Goal: Transaction & Acquisition: Subscribe to service/newsletter

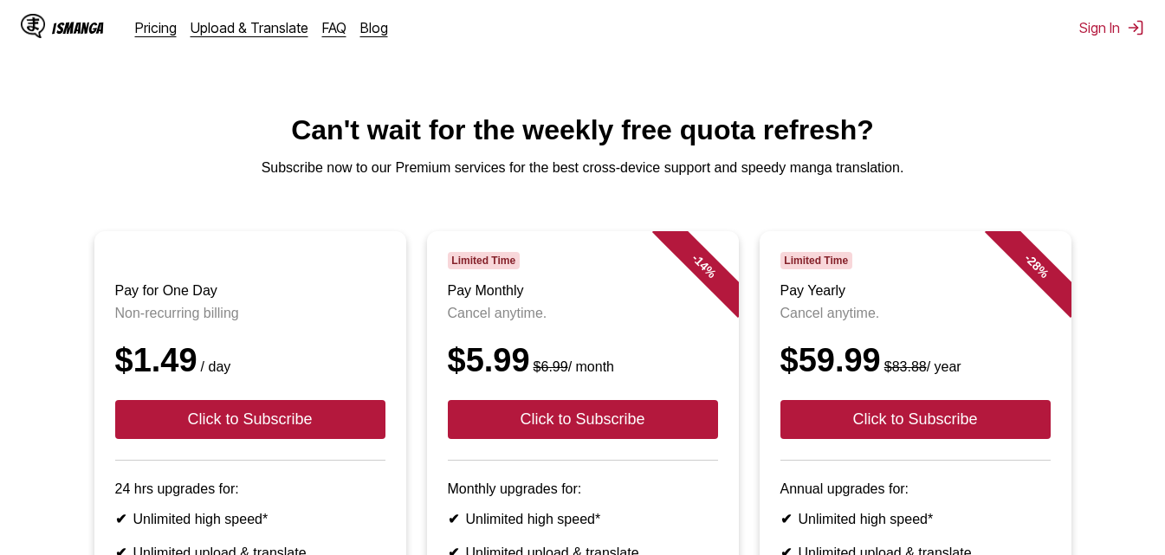
click at [75, 35] on div "IsManga" at bounding box center [78, 28] width 52 height 16
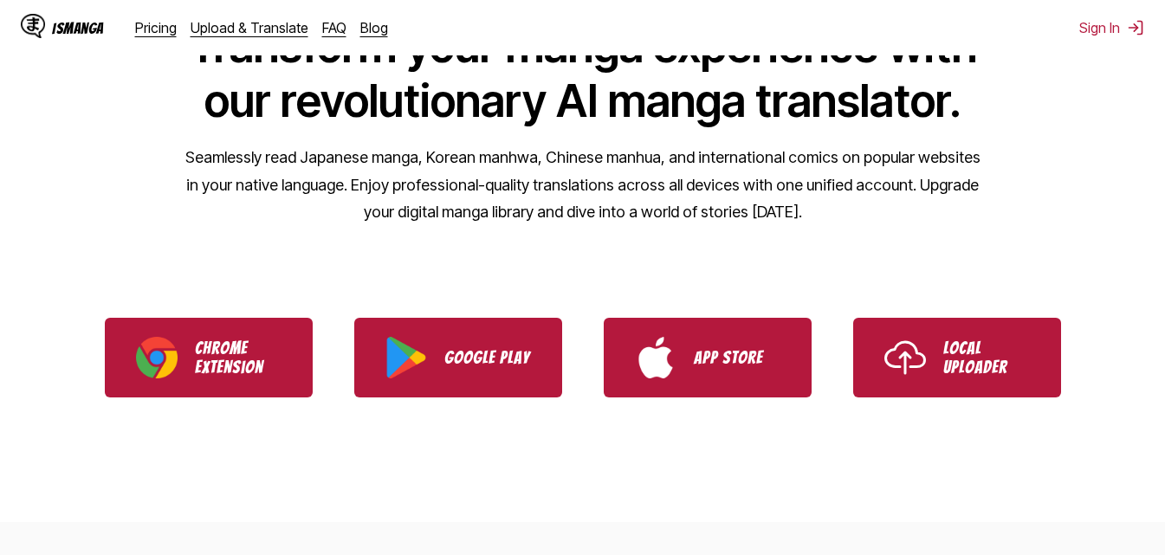
scroll to position [173, 0]
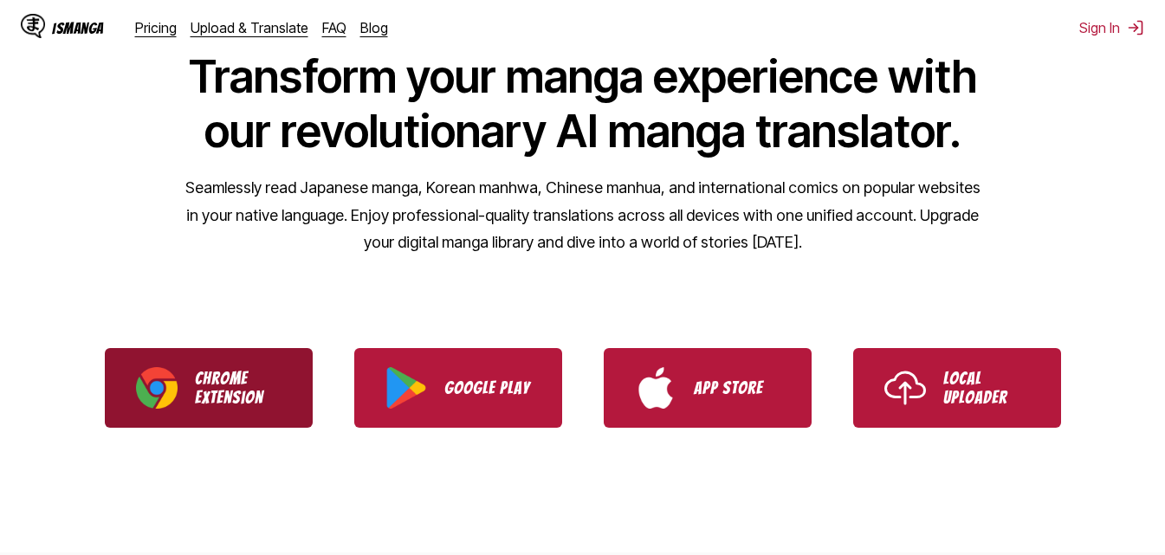
click at [277, 391] on p "Chrome Extension" at bounding box center [238, 388] width 87 height 38
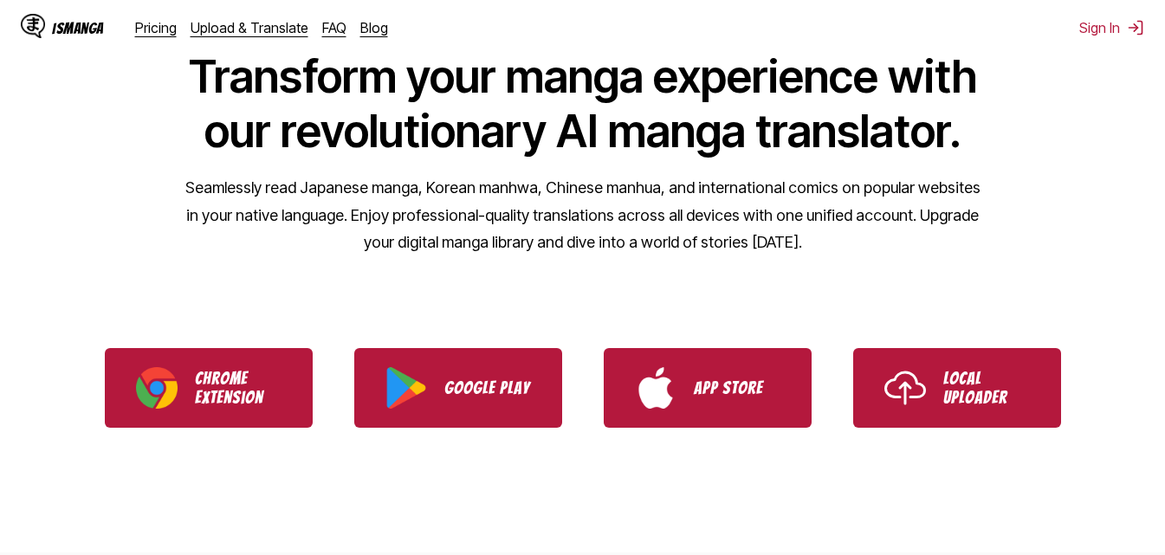
click at [67, 26] on div "IsManga" at bounding box center [78, 28] width 52 height 16
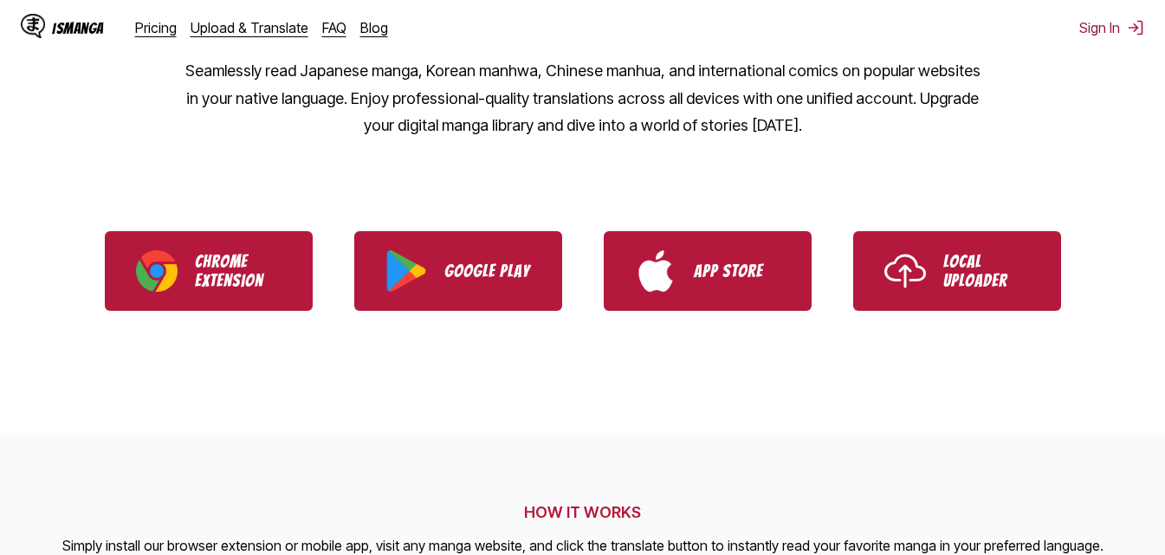
scroll to position [260, 0]
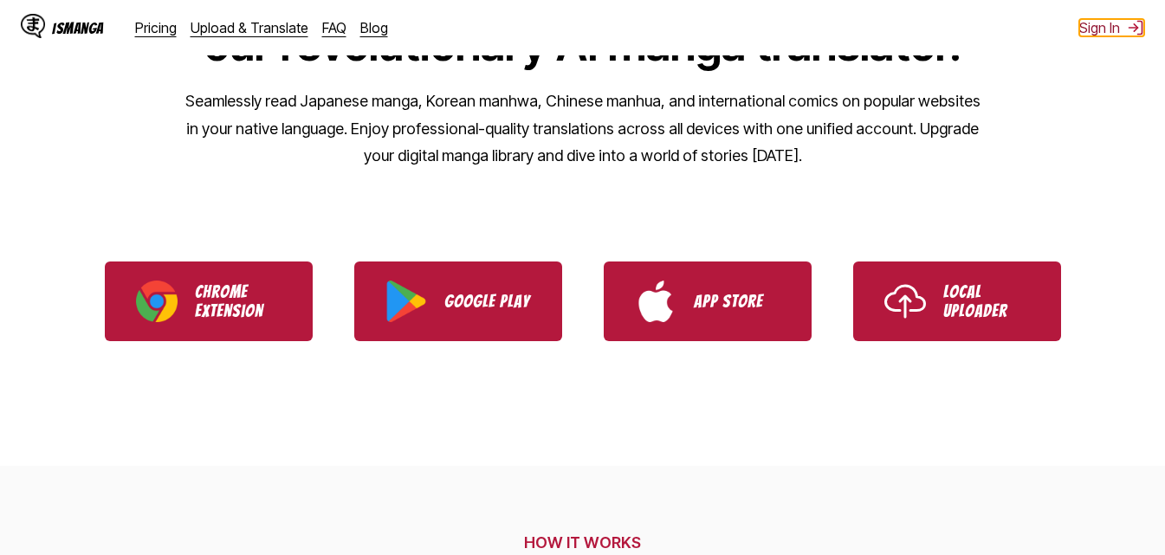
click at [1100, 31] on button "Sign In" at bounding box center [1111, 27] width 65 height 17
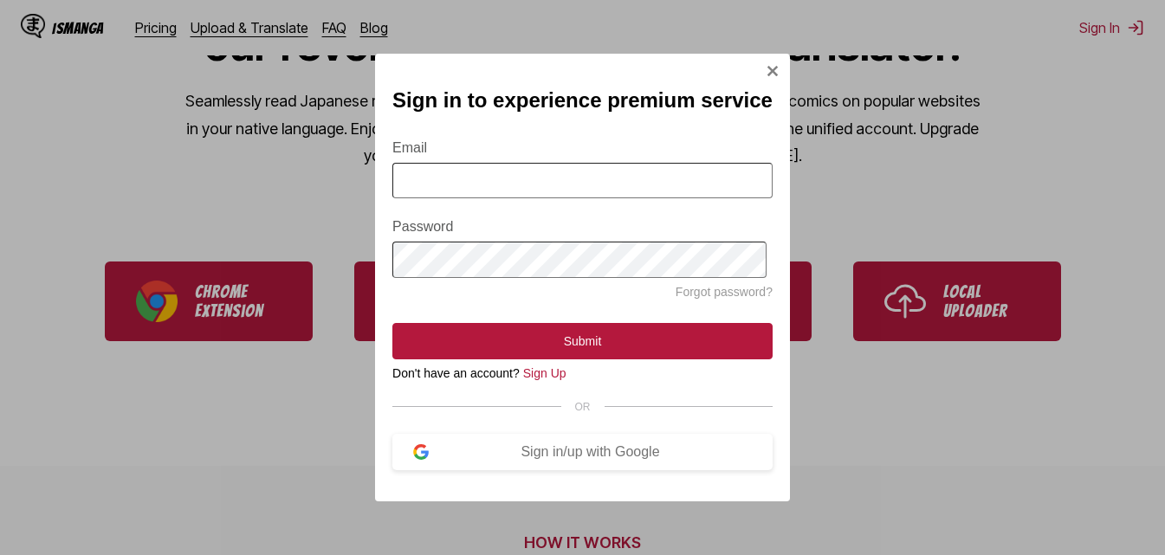
click at [550, 194] on input "Email" at bounding box center [582, 181] width 380 height 36
type input "**********"
click at [548, 373] on link "Sign Up" at bounding box center [544, 373] width 43 height 14
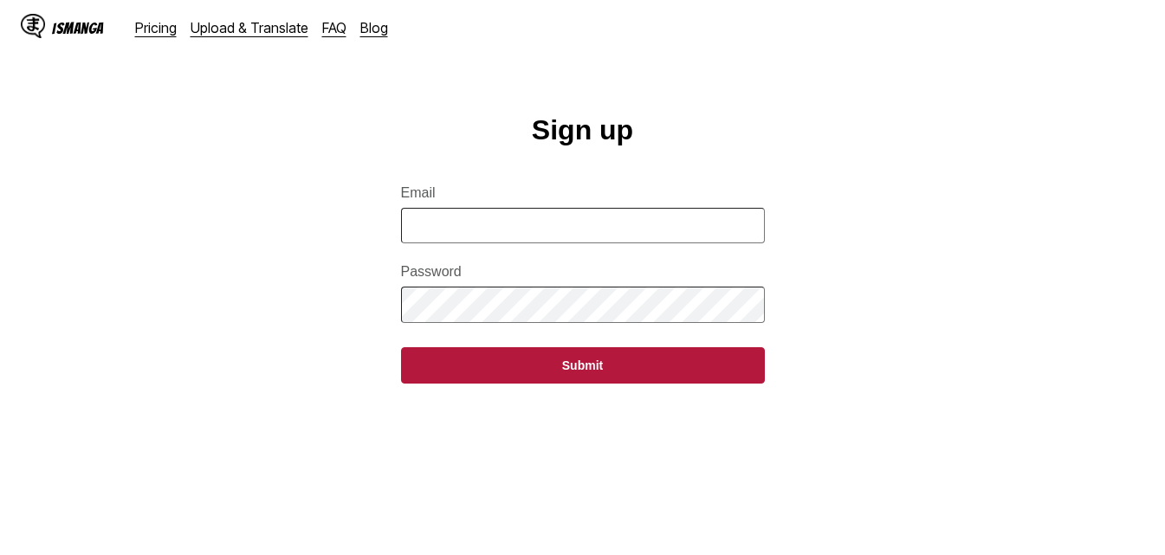
click at [585, 241] on input "Email" at bounding box center [583, 226] width 364 height 36
type input "**********"
click at [596, 336] on form "**********" at bounding box center [583, 274] width 364 height 219
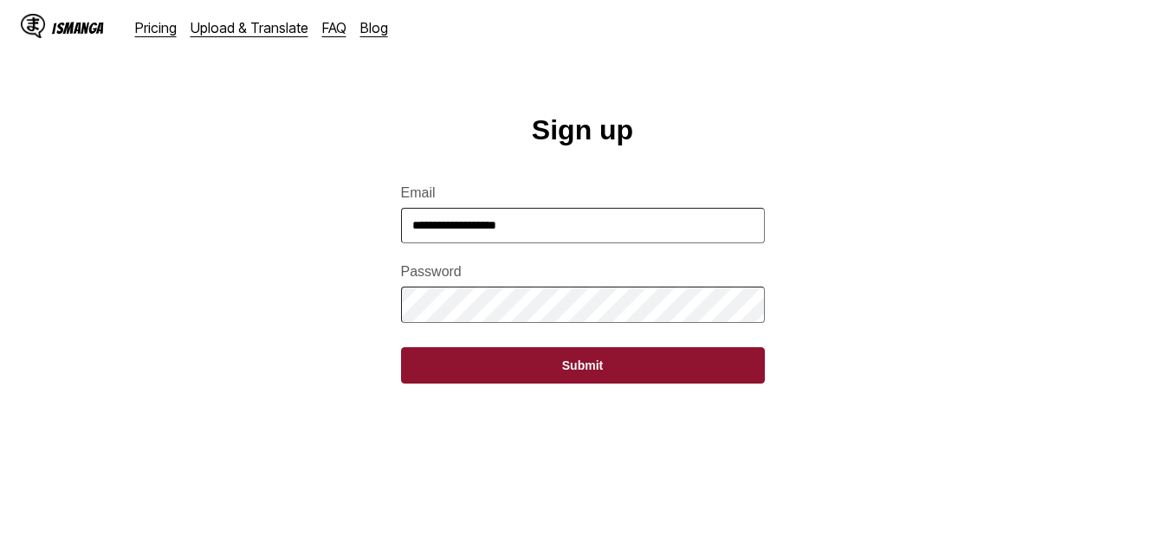
click at [446, 379] on button "Submit" at bounding box center [583, 365] width 364 height 36
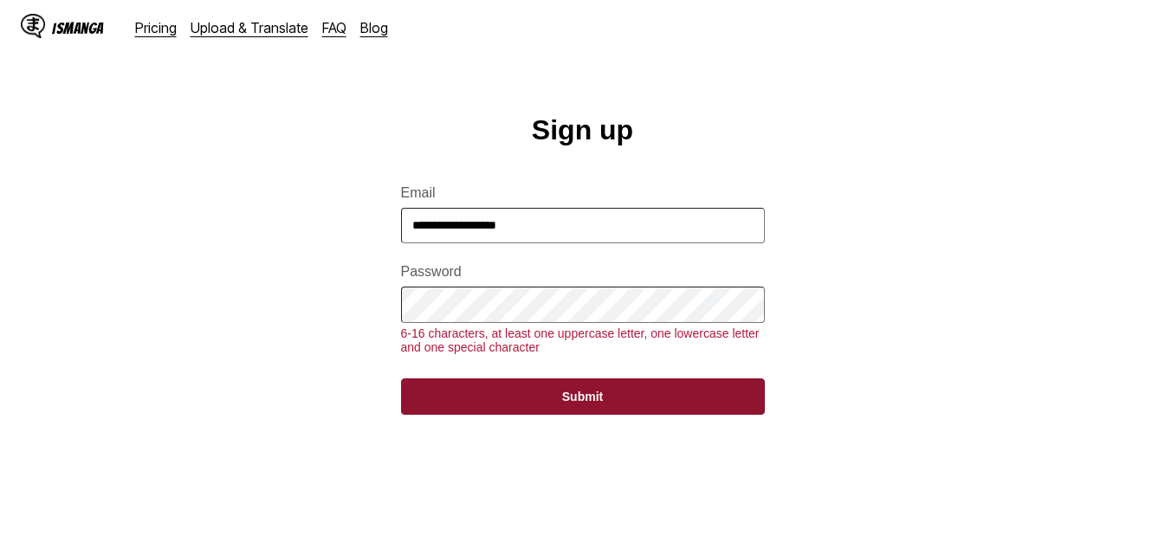
click at [458, 400] on button "Submit" at bounding box center [583, 397] width 364 height 36
click at [506, 415] on button "Submit" at bounding box center [583, 397] width 364 height 36
click at [438, 394] on form "**********" at bounding box center [583, 290] width 364 height 250
click at [446, 408] on button "Submit" at bounding box center [583, 397] width 364 height 36
click at [448, 412] on button "Submit" at bounding box center [583, 397] width 364 height 36
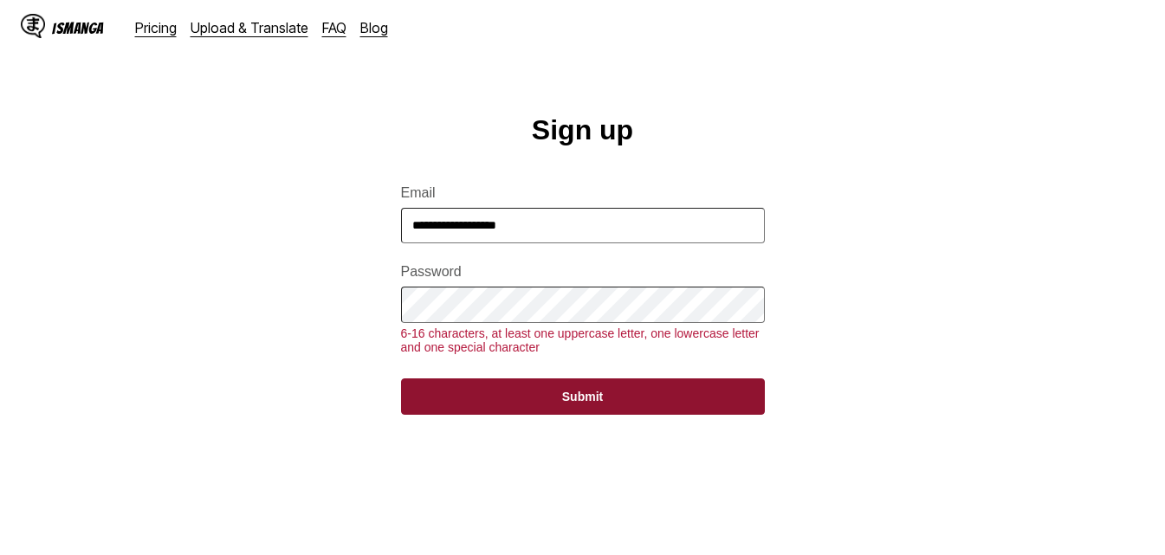
click at [491, 415] on button "Submit" at bounding box center [583, 397] width 364 height 36
click at [527, 398] on button "Submit" at bounding box center [583, 397] width 364 height 36
click at [522, 409] on button "Submit" at bounding box center [583, 397] width 364 height 36
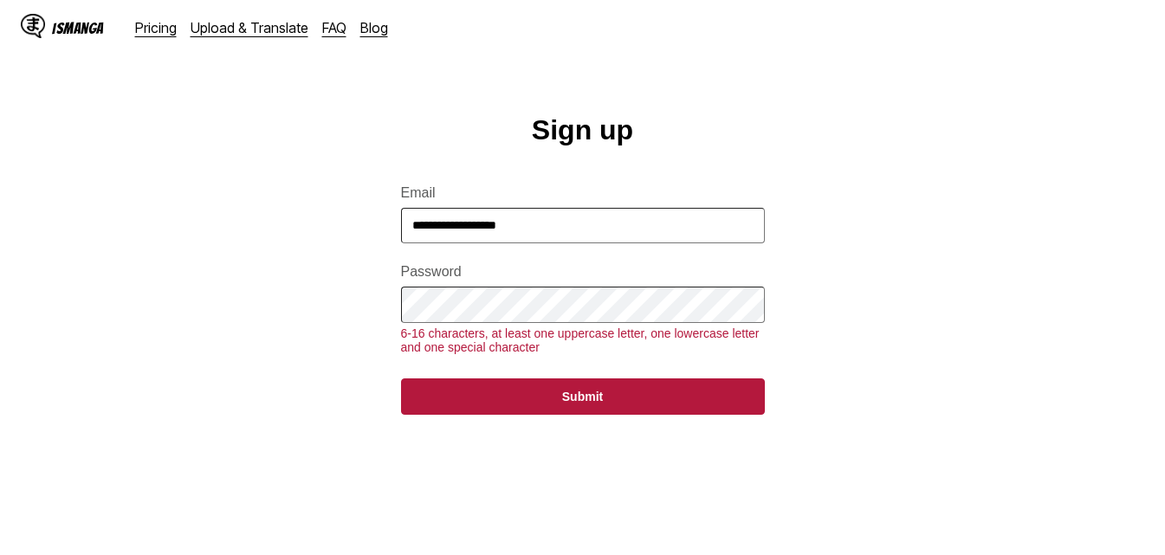
click at [401, 379] on button "Submit" at bounding box center [583, 397] width 364 height 36
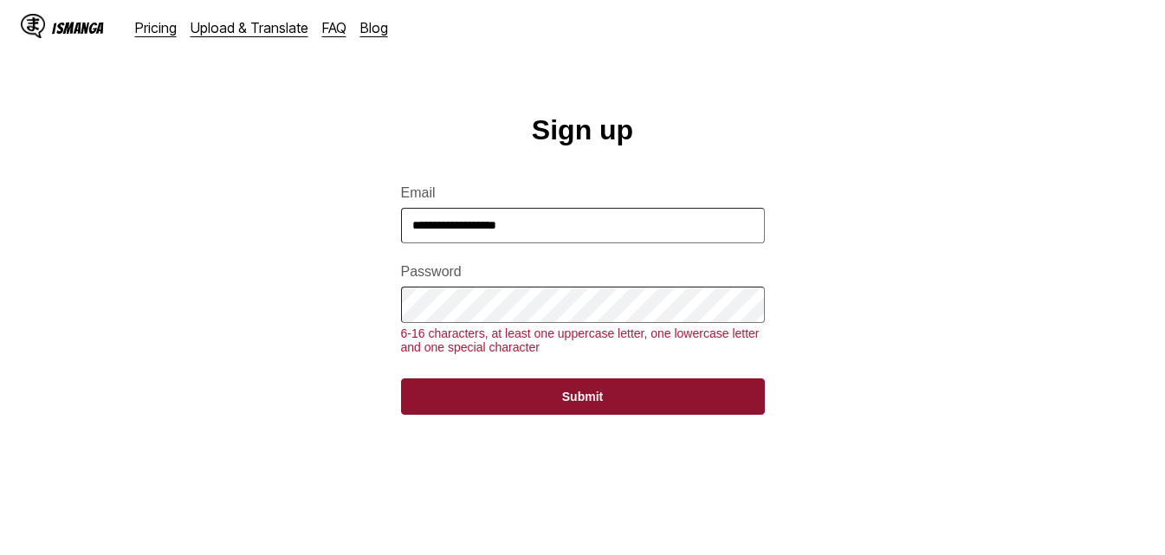
click at [463, 404] on button "Submit" at bounding box center [583, 397] width 364 height 36
click at [553, 415] on button "Submit" at bounding box center [583, 397] width 364 height 36
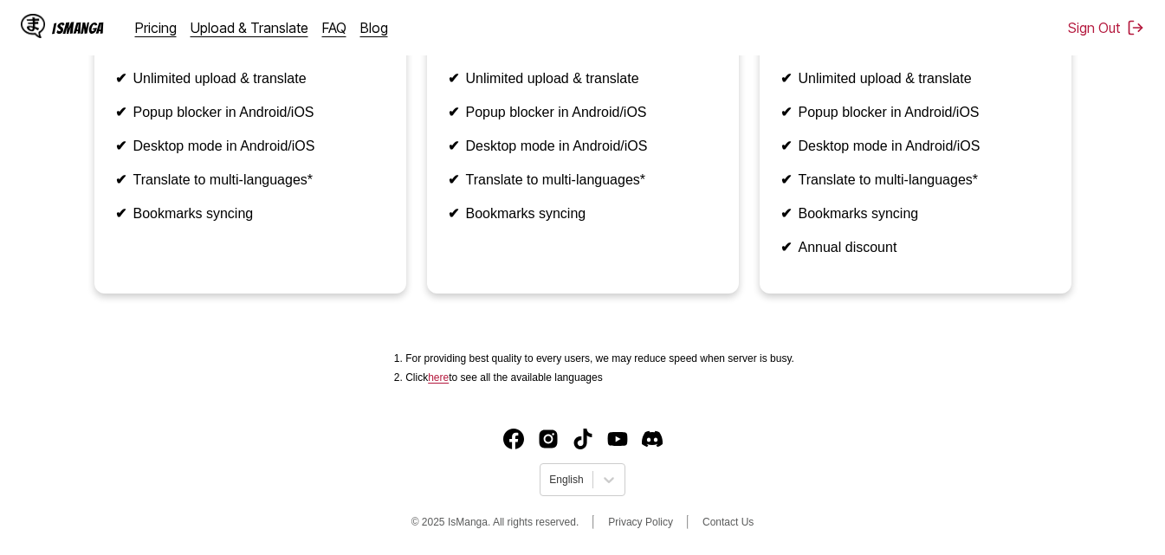
scroll to position [475, 0]
click at [577, 478] on div at bounding box center [566, 480] width 34 height 16
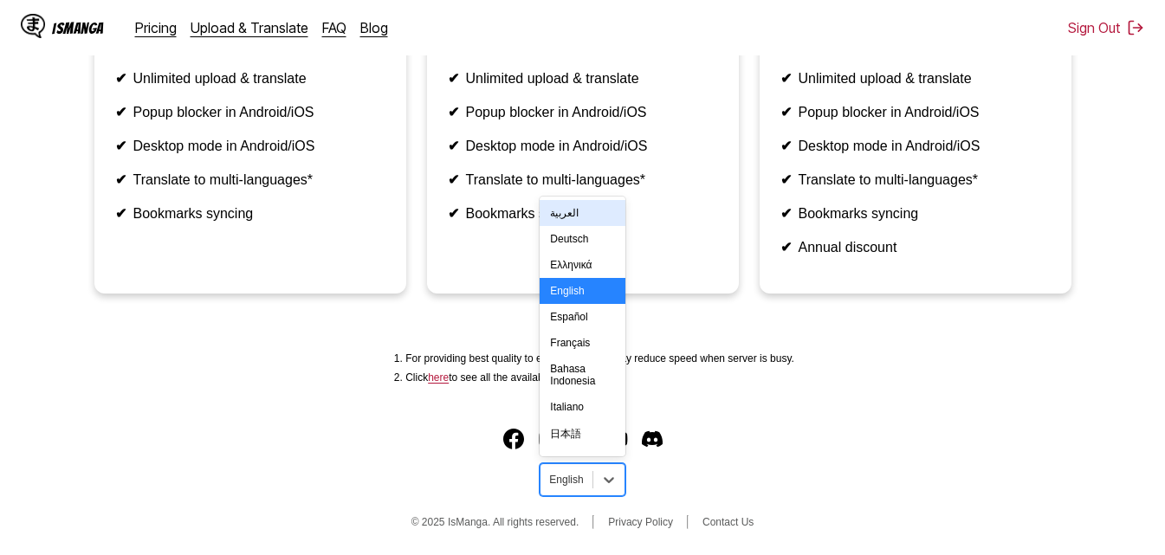
click at [596, 217] on div "العربية" at bounding box center [582, 213] width 85 height 26
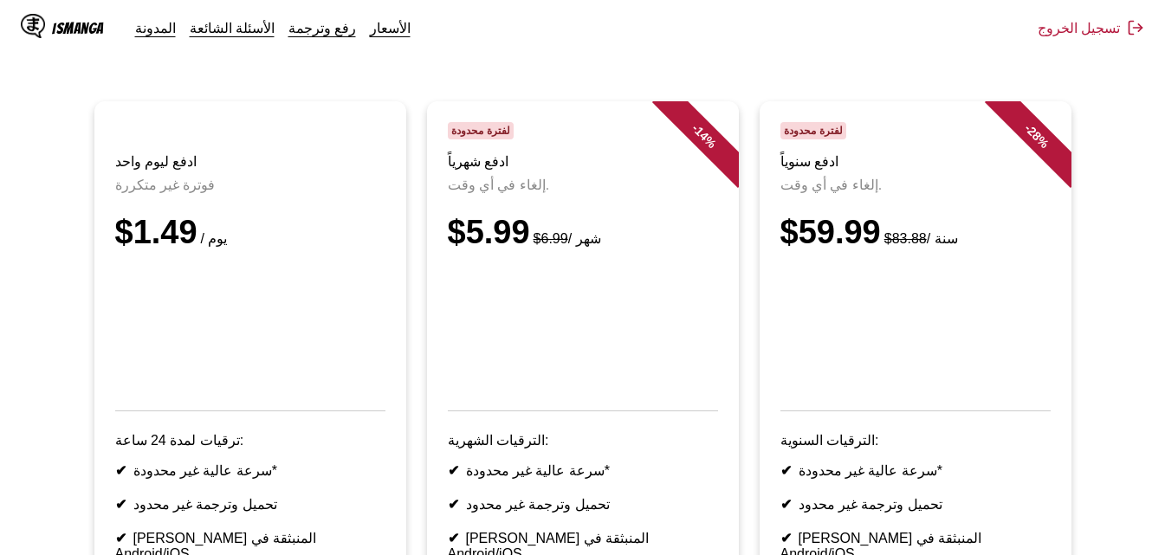
scroll to position [87, 0]
